Goal: Information Seeking & Learning: Learn about a topic

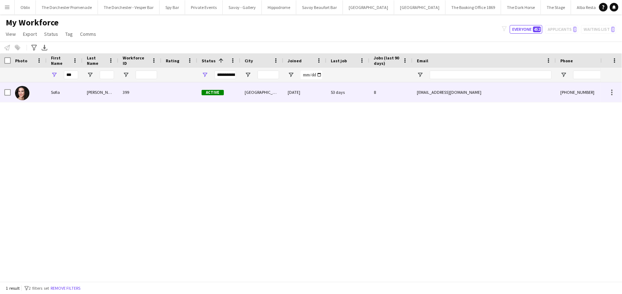
click at [74, 90] on div "Sofia" at bounding box center [65, 92] width 36 height 20
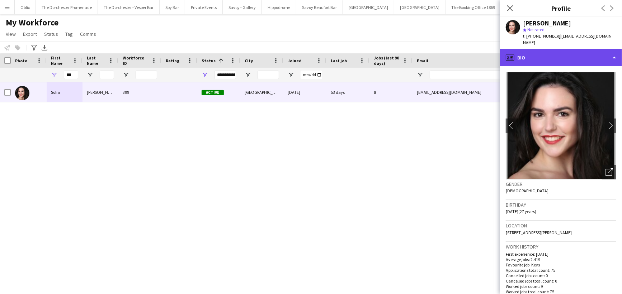
click at [595, 49] on div "profile Bio" at bounding box center [561, 57] width 122 height 17
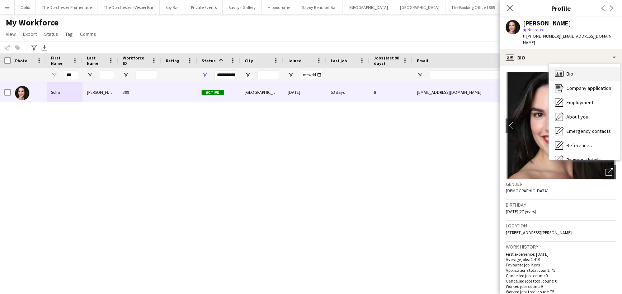
click at [596, 68] on div "Bio Bio" at bounding box center [584, 74] width 71 height 14
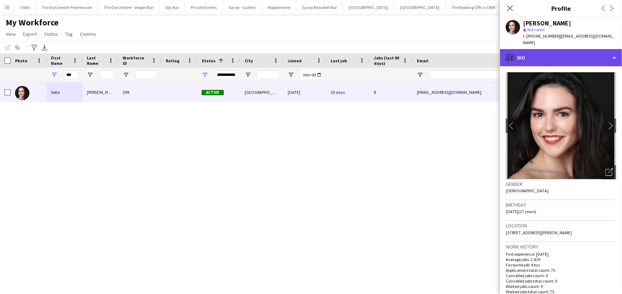
click at [614, 51] on div "profile Bio" at bounding box center [561, 57] width 122 height 17
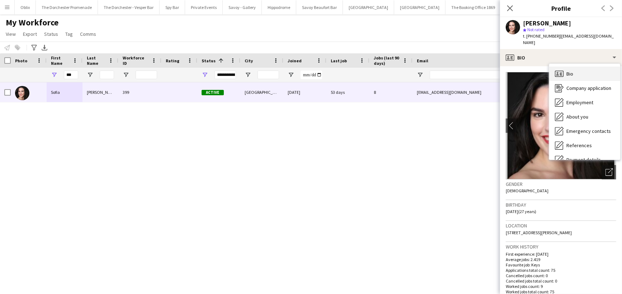
click at [560, 70] on icon "Bio" at bounding box center [559, 74] width 9 height 9
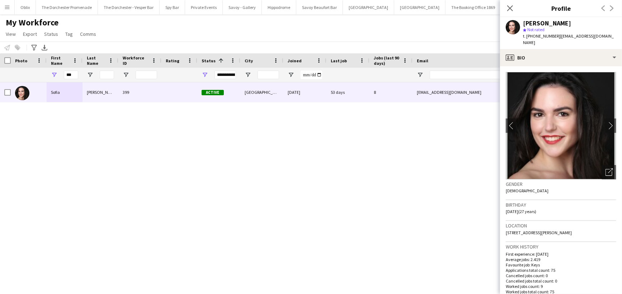
click at [560, 66] on app-crew-profile-bio "chevron-left chevron-right Open photos pop-in Gender [DEMOGRAPHIC_DATA] Birthda…" at bounding box center [561, 180] width 122 height 228
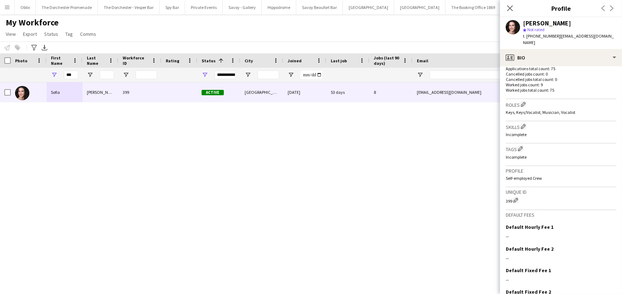
scroll to position [238, 0]
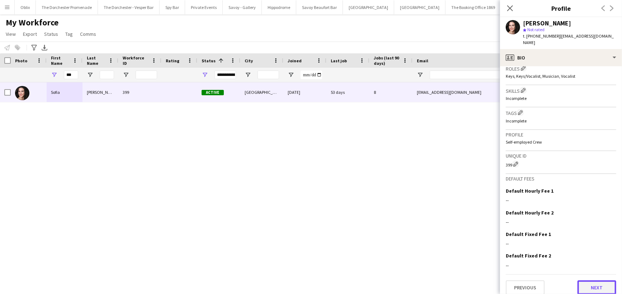
click at [601, 282] on button "Next" at bounding box center [596, 288] width 39 height 14
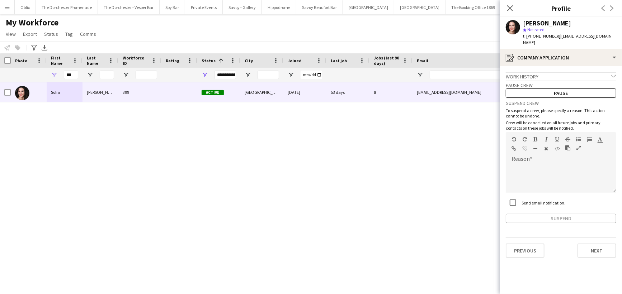
click at [527, 108] on p "To suspend a crew, please specify a reason. This action cannot be undone." at bounding box center [561, 113] width 110 height 11
click at [603, 248] on button "Next" at bounding box center [596, 251] width 39 height 14
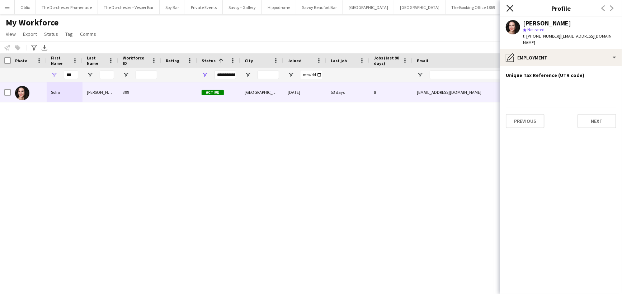
click at [511, 9] on icon at bounding box center [509, 8] width 7 height 7
